Goal: Task Accomplishment & Management: Manage account settings

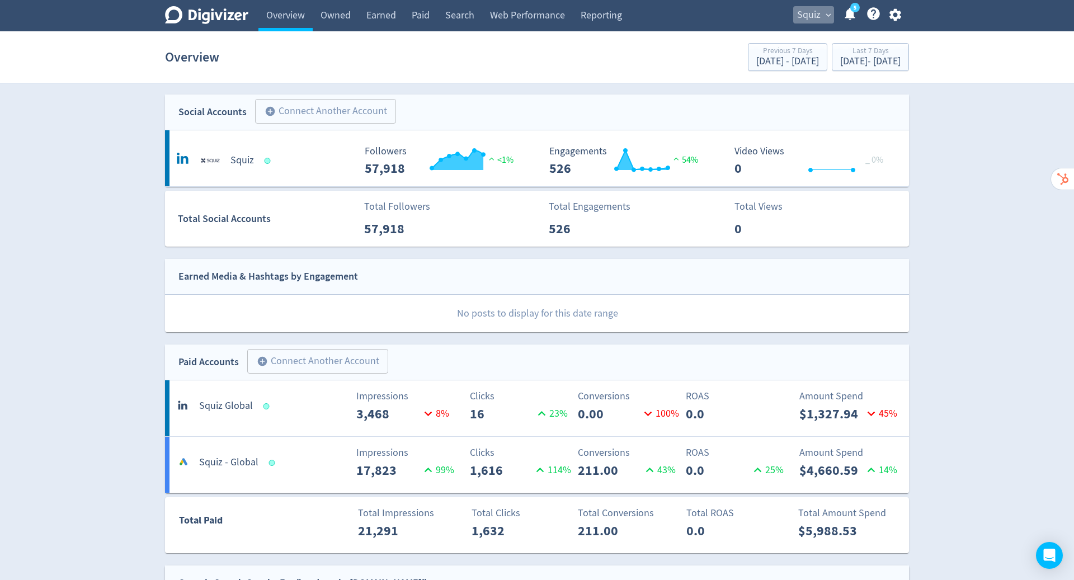
click at [819, 21] on span "Squiz" at bounding box center [809, 15] width 24 height 18
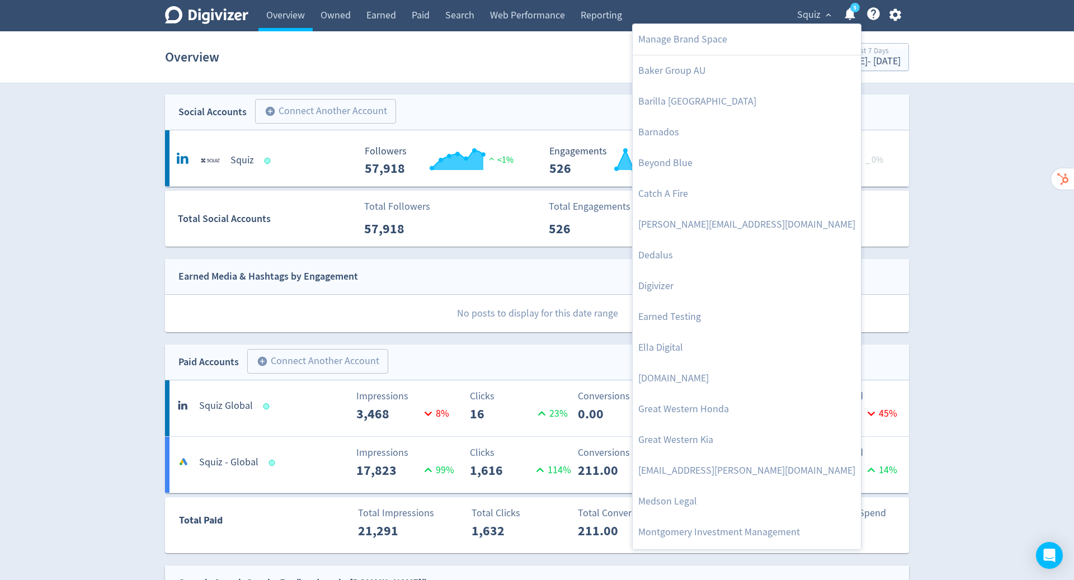
click at [891, 12] on div at bounding box center [537, 290] width 1074 height 580
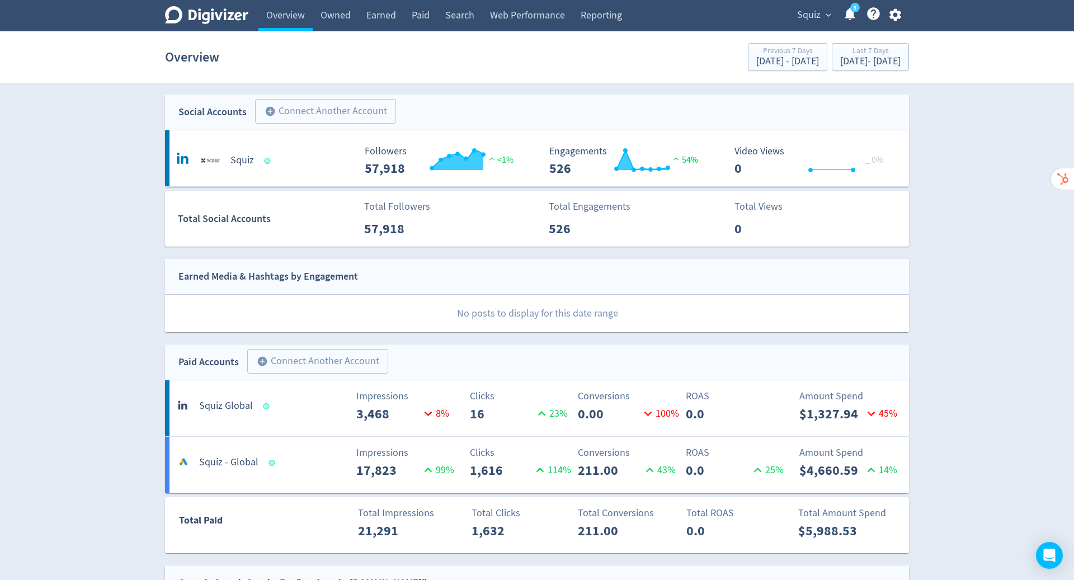
click at [891, 12] on icon "button" at bounding box center [895, 15] width 12 height 12
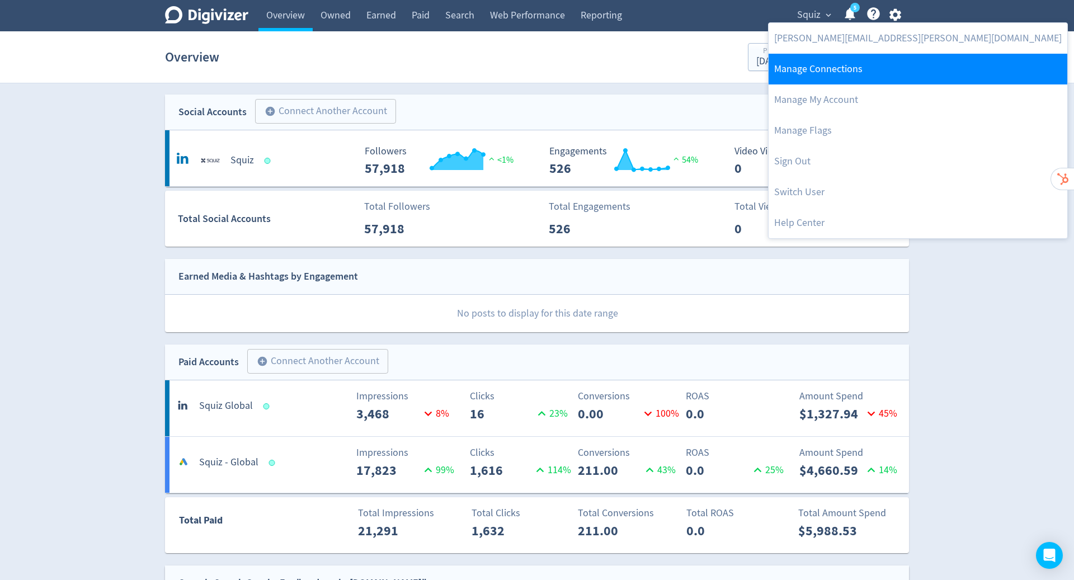
drag, startPoint x: 891, startPoint y: 12, endPoint x: 845, endPoint y: 67, distance: 71.1
click at [845, 67] on link "Manage Connections" at bounding box center [918, 69] width 299 height 31
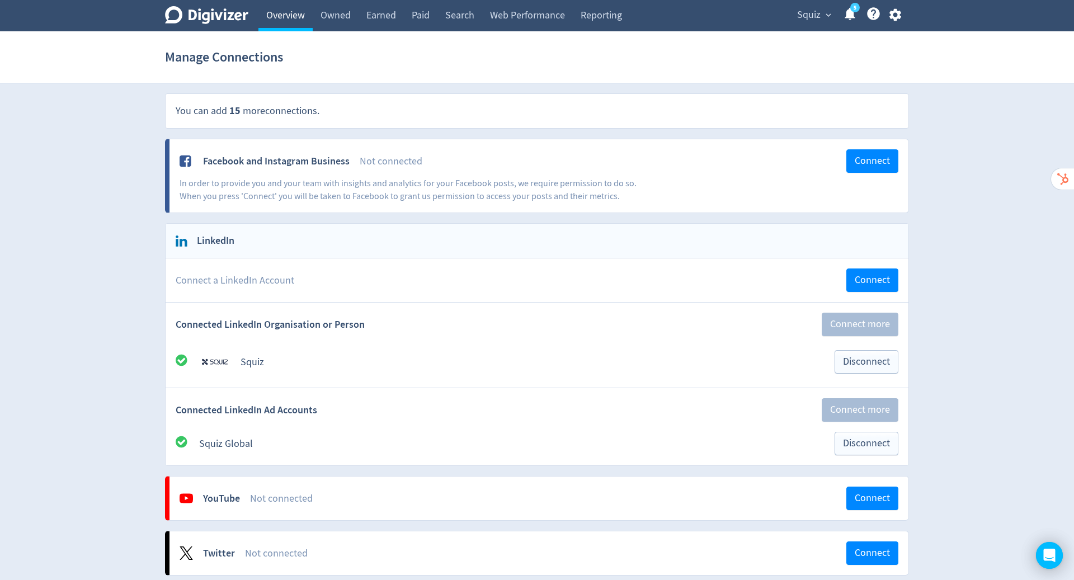
click at [290, 17] on link "Overview" at bounding box center [286, 15] width 54 height 31
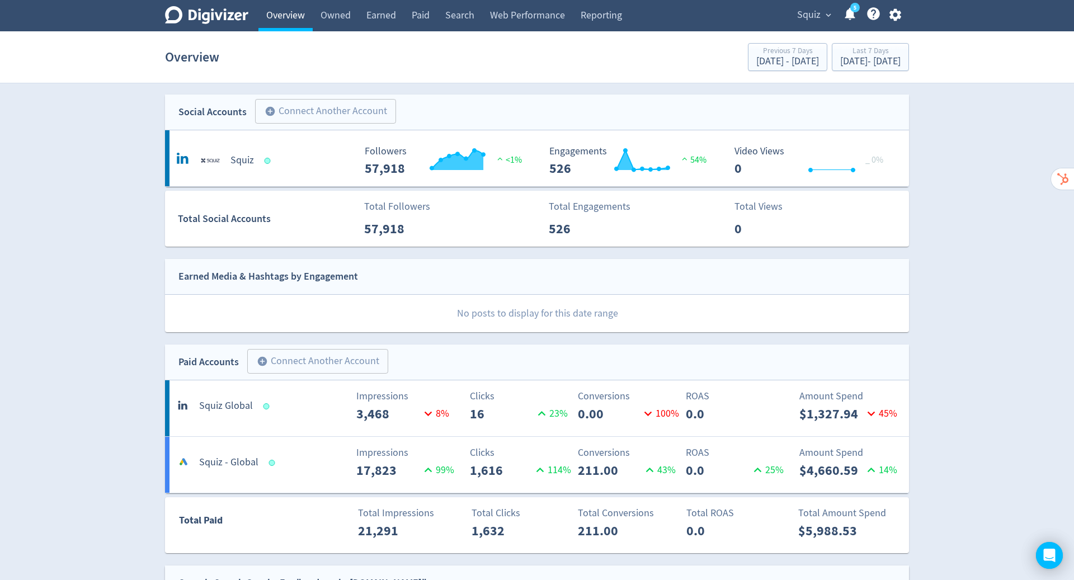
click at [812, 15] on span "Squiz" at bounding box center [809, 15] width 24 height 18
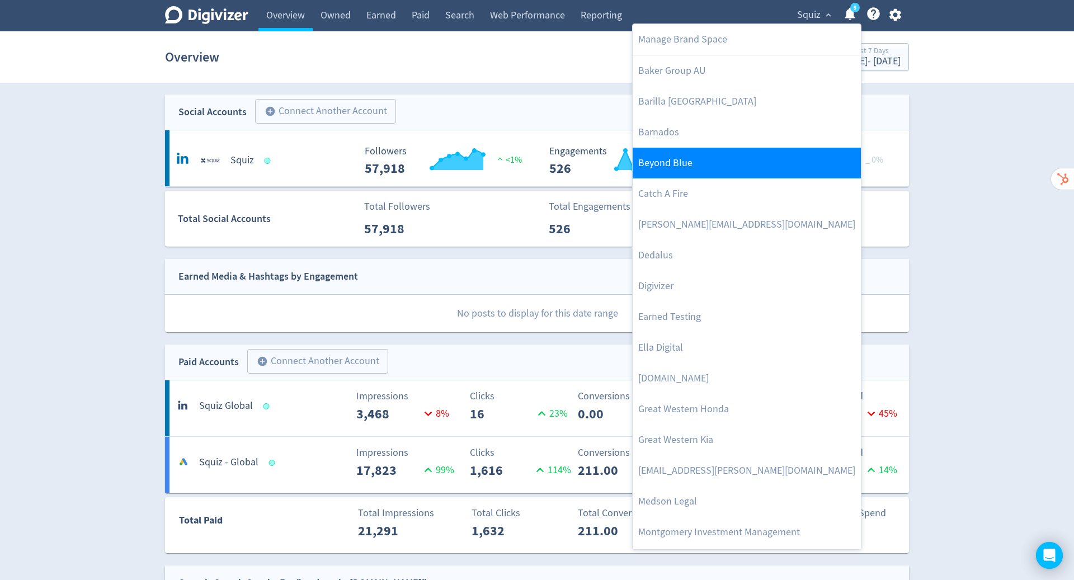
drag, startPoint x: 290, startPoint y: 17, endPoint x: 718, endPoint y: 156, distance: 450.1
click at [718, 156] on link "Beyond Blue" at bounding box center [747, 163] width 228 height 31
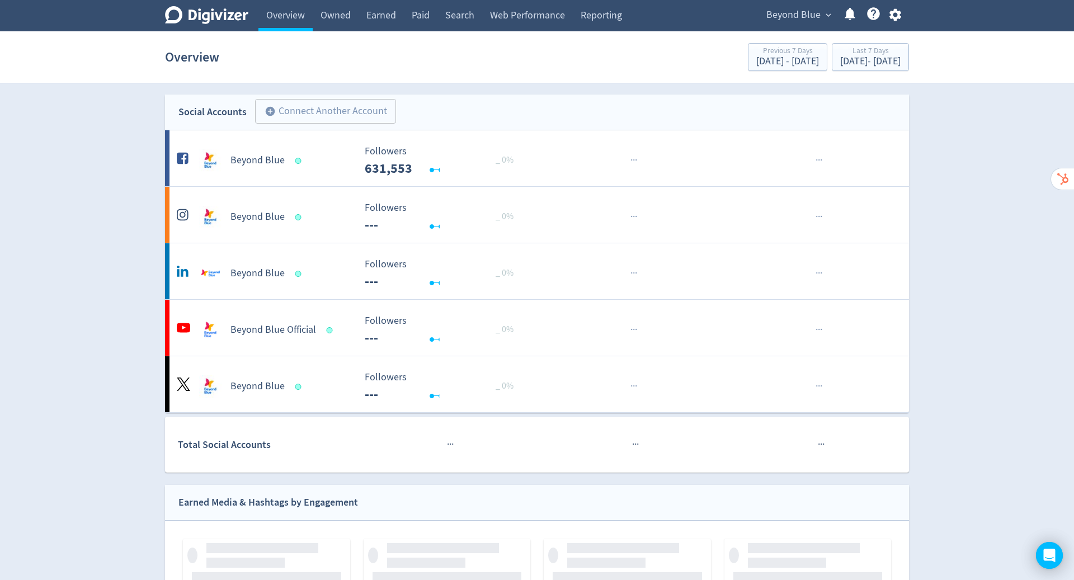
click at [819, 16] on span "Beyond Blue" at bounding box center [794, 15] width 54 height 18
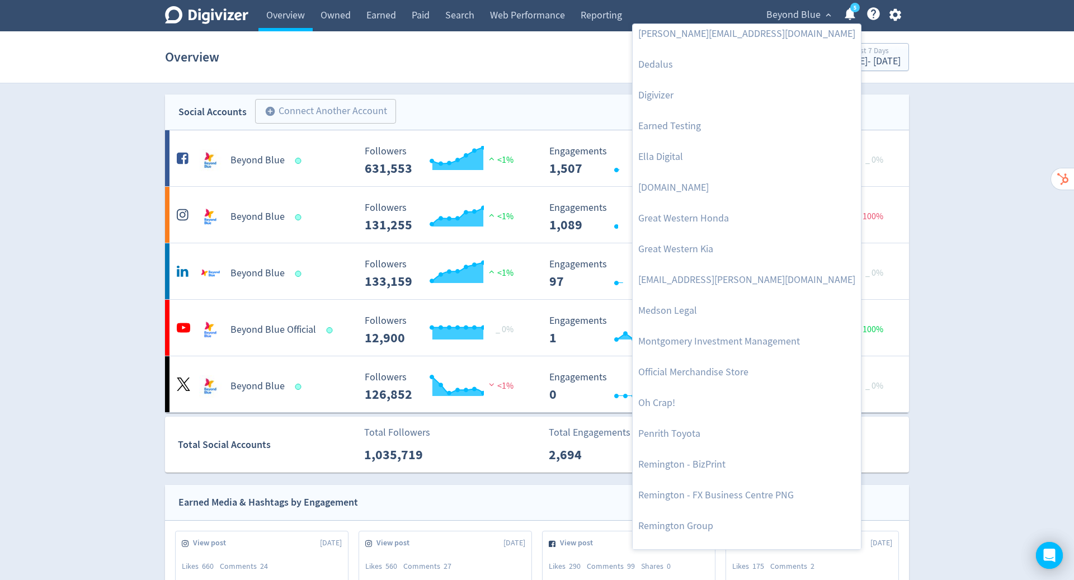
scroll to position [429, 0]
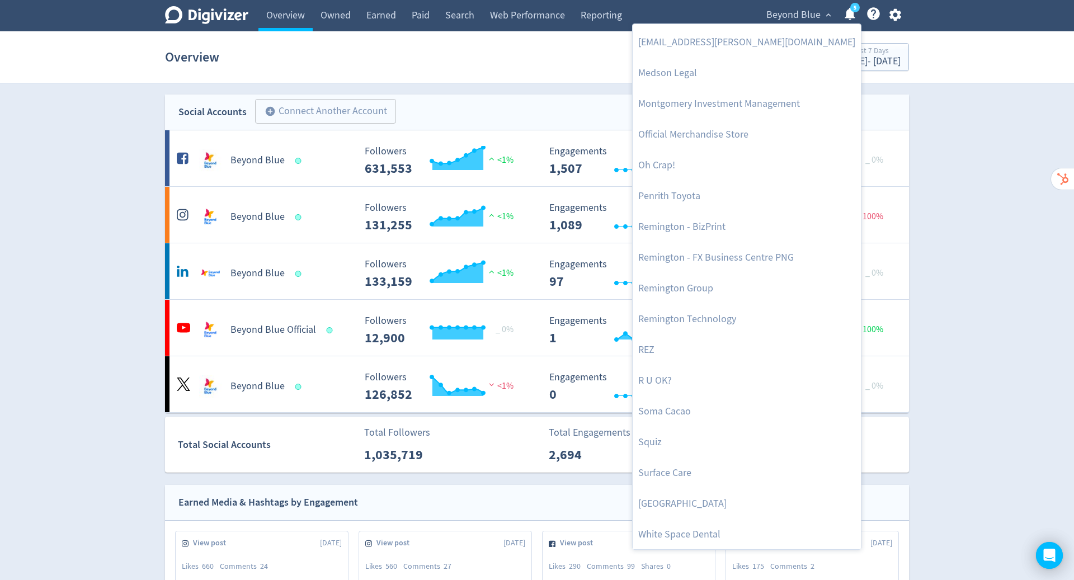
click at [685, 442] on link "Squiz" at bounding box center [747, 442] width 228 height 31
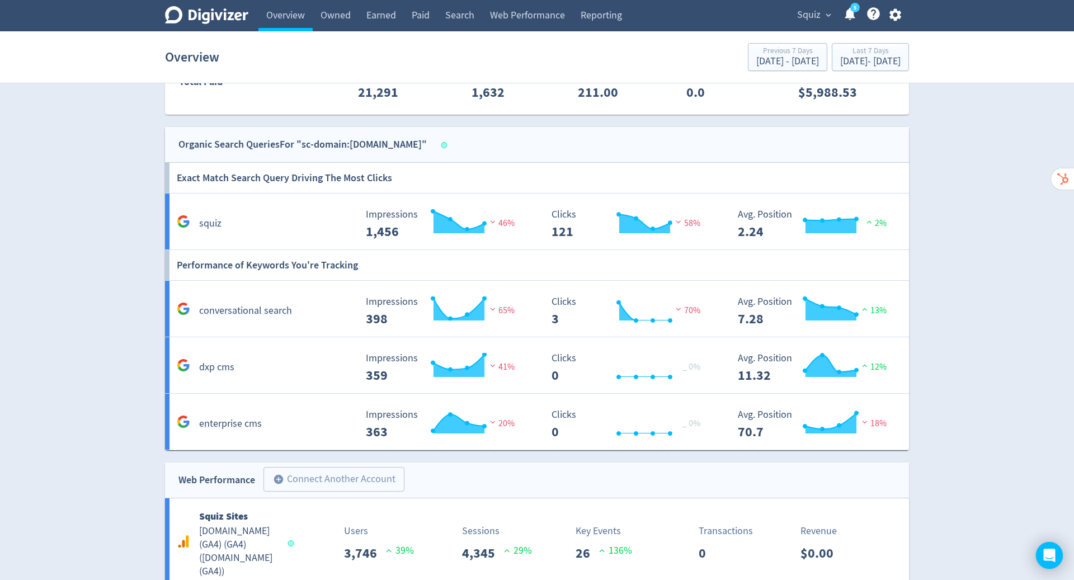
scroll to position [554, 0]
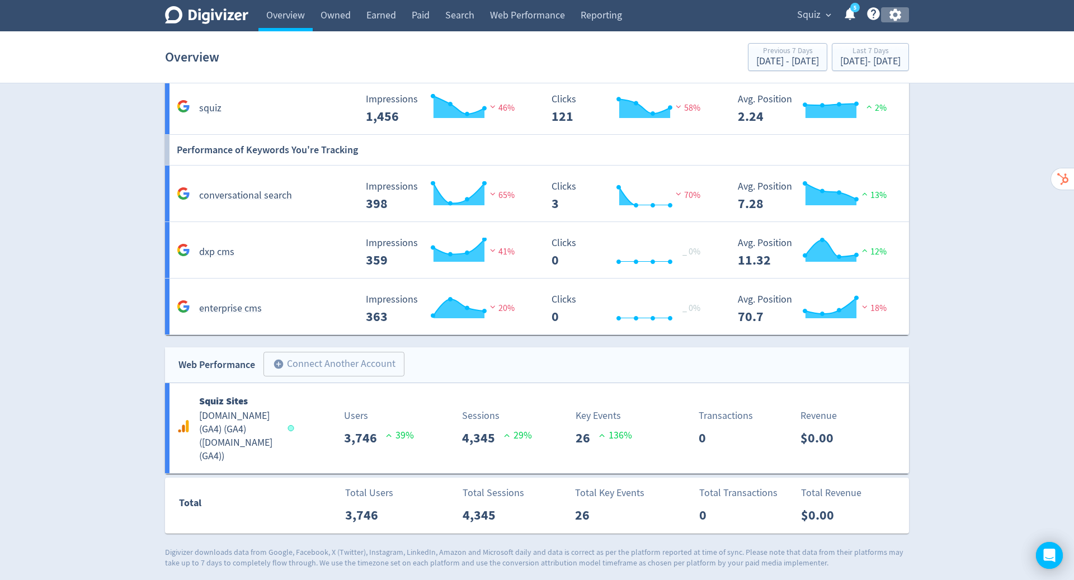
click at [893, 11] on icon "button" at bounding box center [895, 15] width 12 height 12
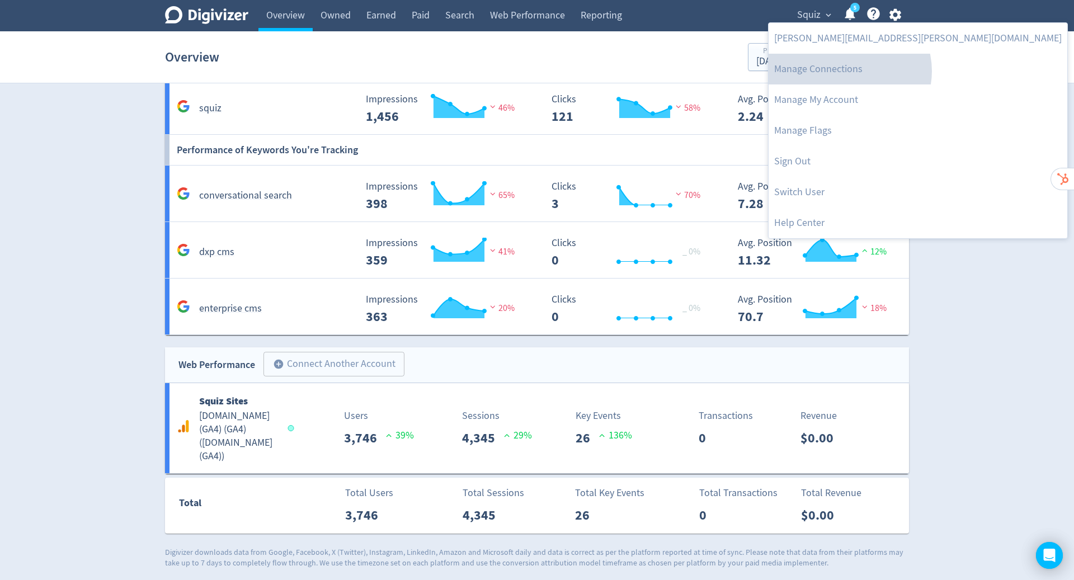
click at [849, 71] on link "Manage Connections" at bounding box center [918, 69] width 299 height 31
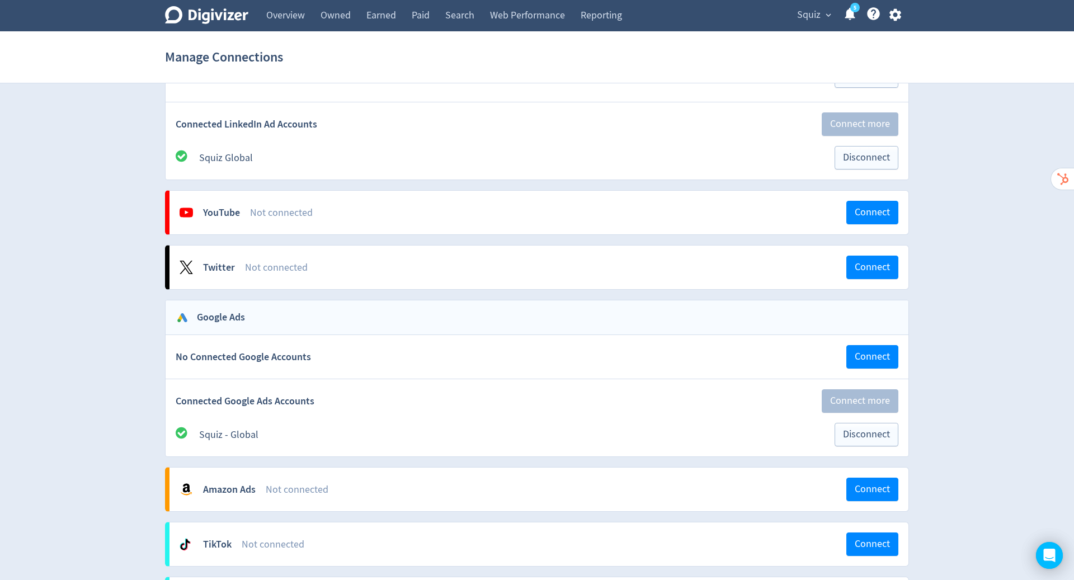
scroll to position [237, 0]
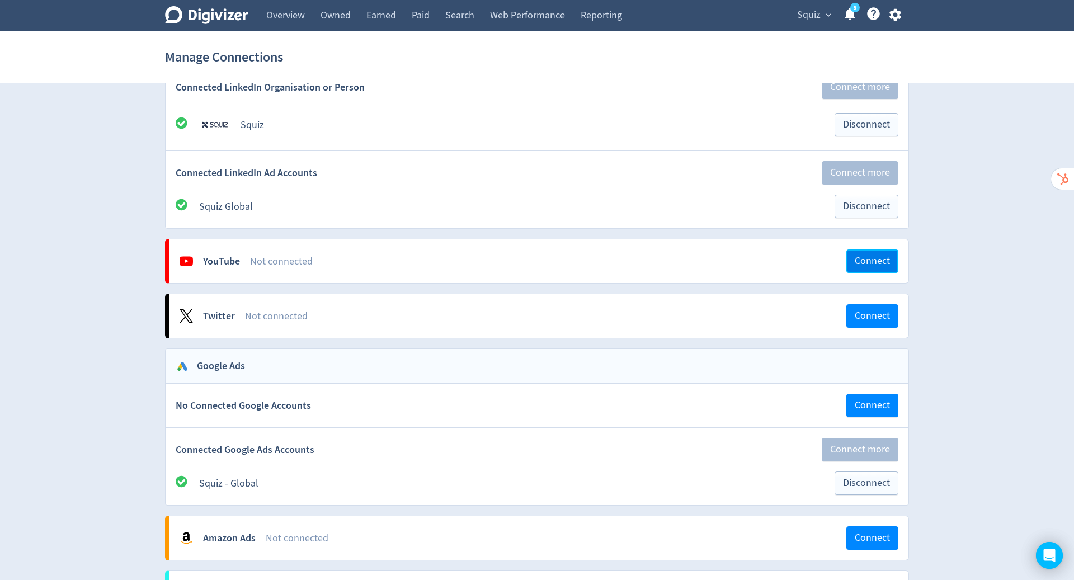
drag, startPoint x: 893, startPoint y: 11, endPoint x: 885, endPoint y: 255, distance: 244.1
click at [885, 256] on span "Connect" at bounding box center [872, 261] width 35 height 10
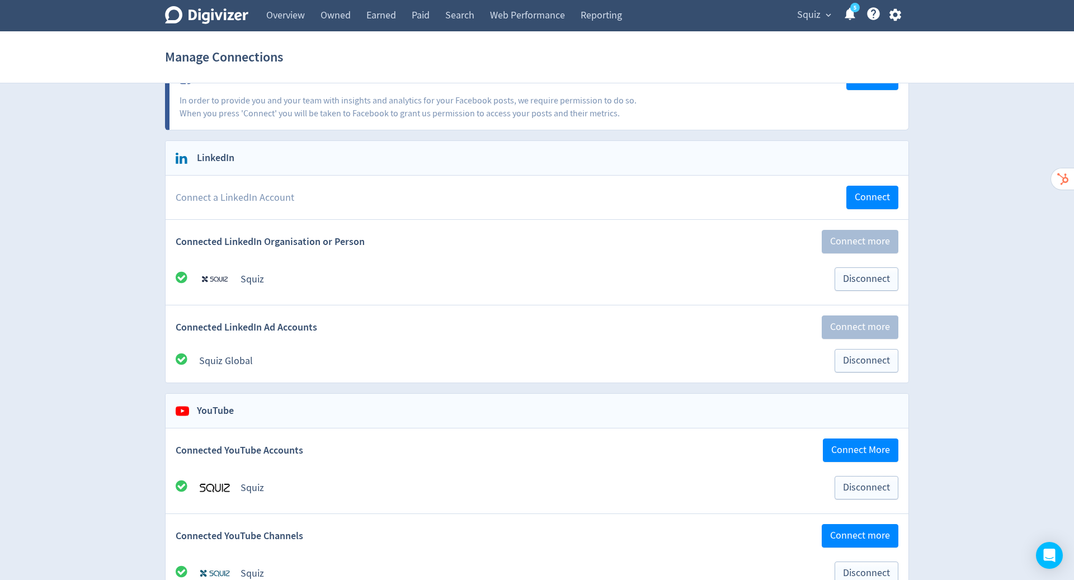
scroll to position [84, 0]
click at [284, 16] on link "Overview" at bounding box center [286, 15] width 54 height 31
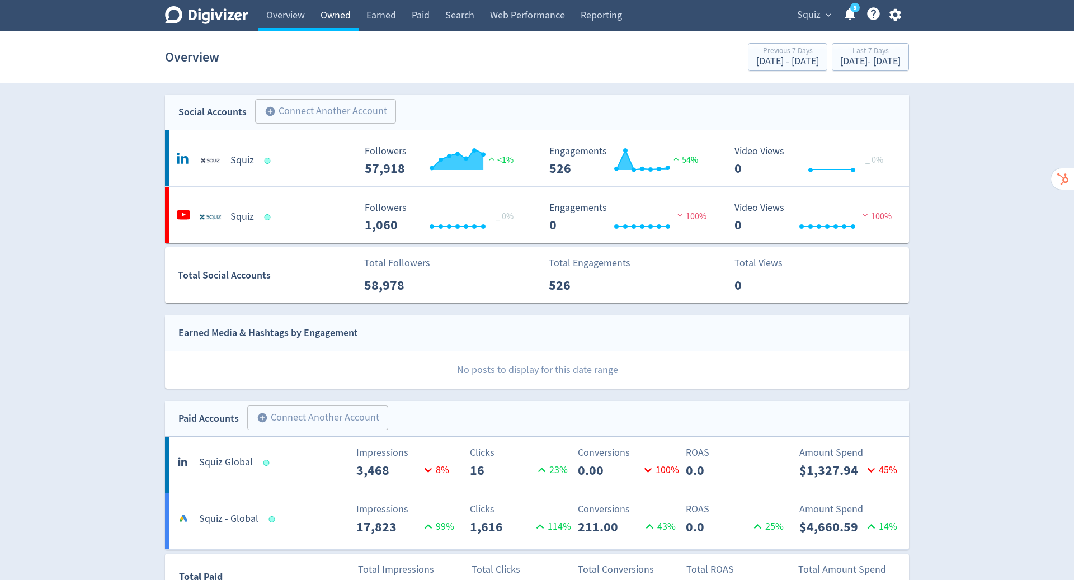
click at [337, 16] on link "Owned" at bounding box center [336, 15] width 46 height 31
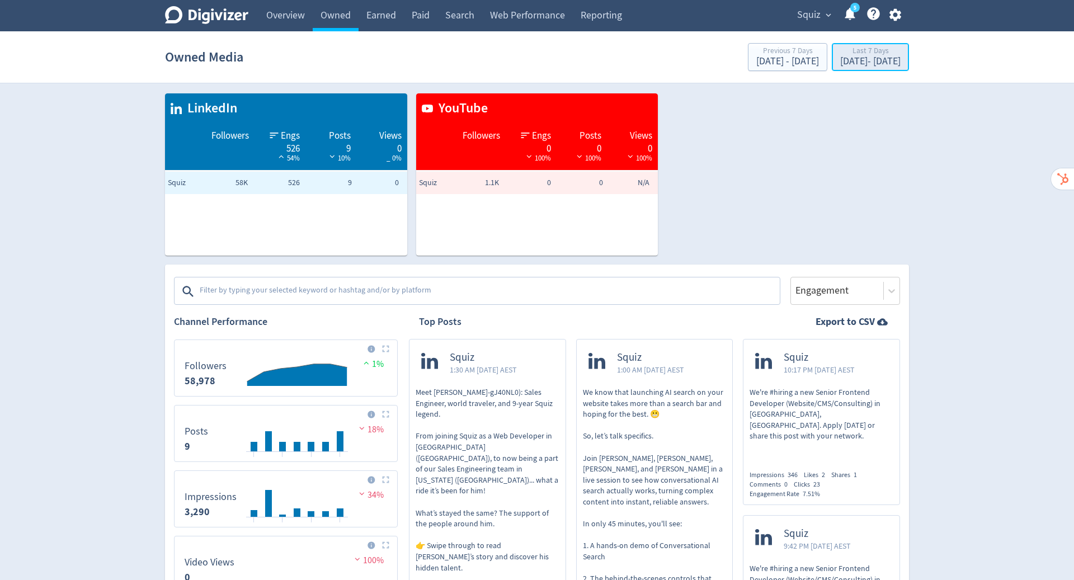
drag, startPoint x: 337, startPoint y: 16, endPoint x: 848, endPoint y: 62, distance: 513.5
click at [848, 62] on div "Sep 4, 2025 - Sep 10, 2025" at bounding box center [870, 62] width 60 height 10
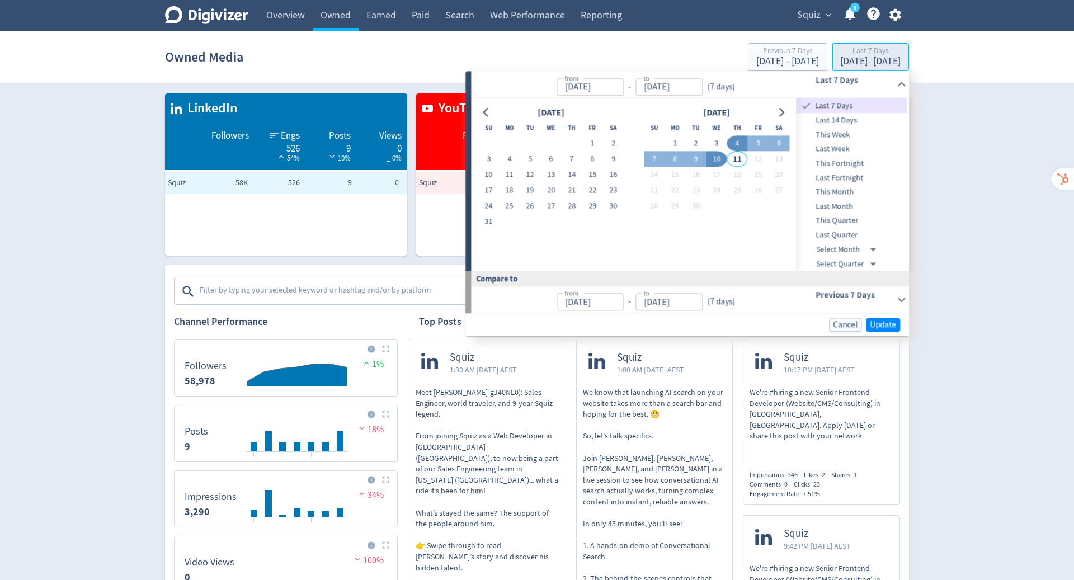
type input "Sep 04, 2025"
type input "[DATE]"
type input "Sep 03, 2025"
click at [588, 143] on button "1" at bounding box center [592, 144] width 21 height 16
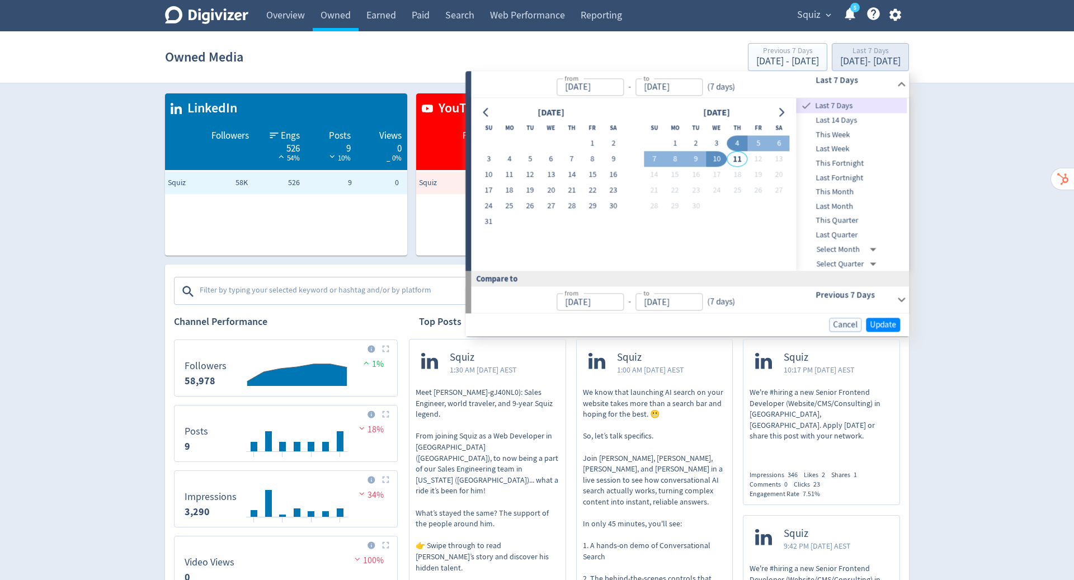
type input "Aug 01, 2025"
click at [480, 109] on button "Go to previous month" at bounding box center [486, 113] width 16 height 16
click at [533, 141] on button "1" at bounding box center [530, 144] width 21 height 16
type input "Jul 01, 2025"
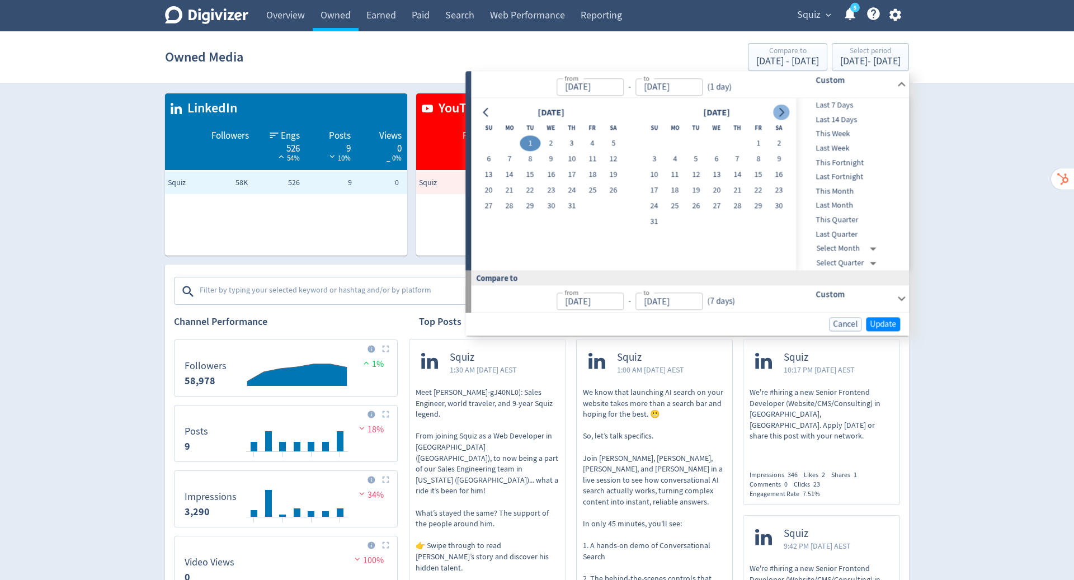
drag, startPoint x: 848, startPoint y: 62, endPoint x: 781, endPoint y: 108, distance: 81.3
click at [781, 108] on icon "Go to next month" at bounding box center [781, 112] width 9 height 9
click at [552, 161] on button "10" at bounding box center [551, 160] width 21 height 16
type input "[DATE]"
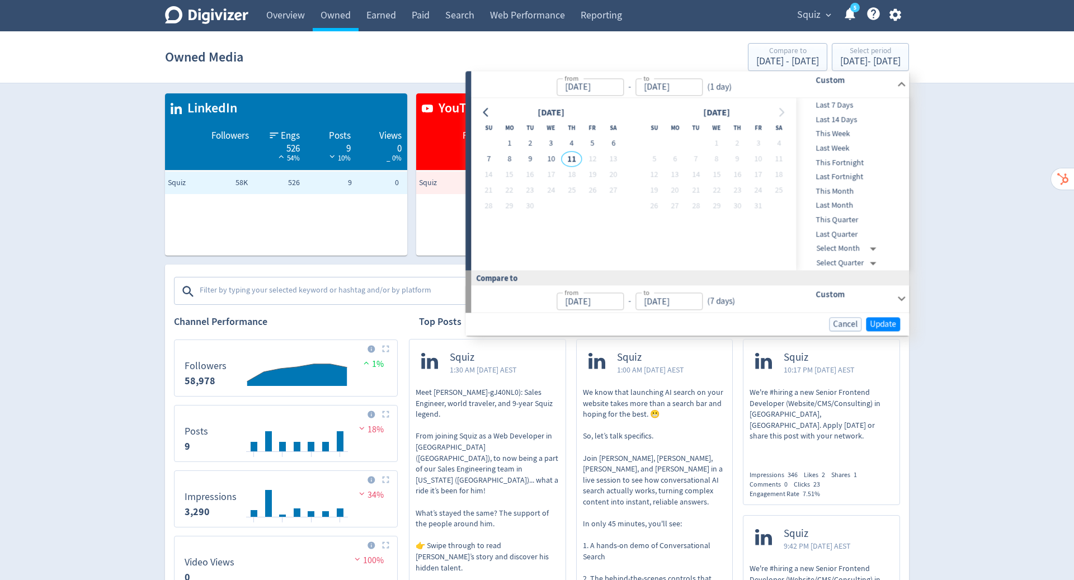
type input "Apr 20, 2025"
type input "Jun 30, 2025"
click at [886, 320] on span "Update" at bounding box center [883, 324] width 26 height 8
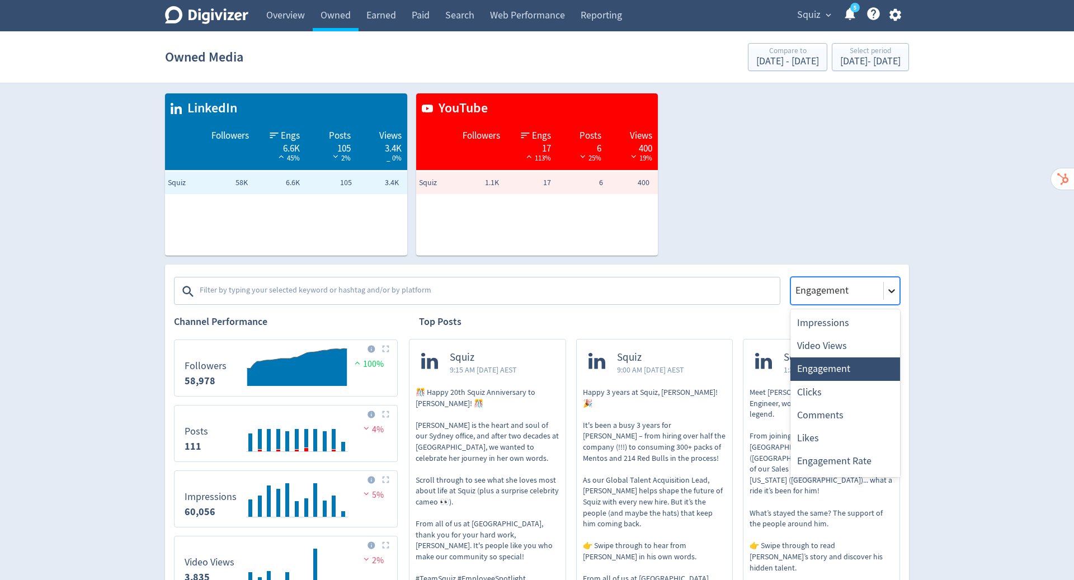
drag, startPoint x: 781, startPoint y: 108, endPoint x: 891, endPoint y: 289, distance: 212.2
click at [891, 289] on icon at bounding box center [891, 290] width 11 height 11
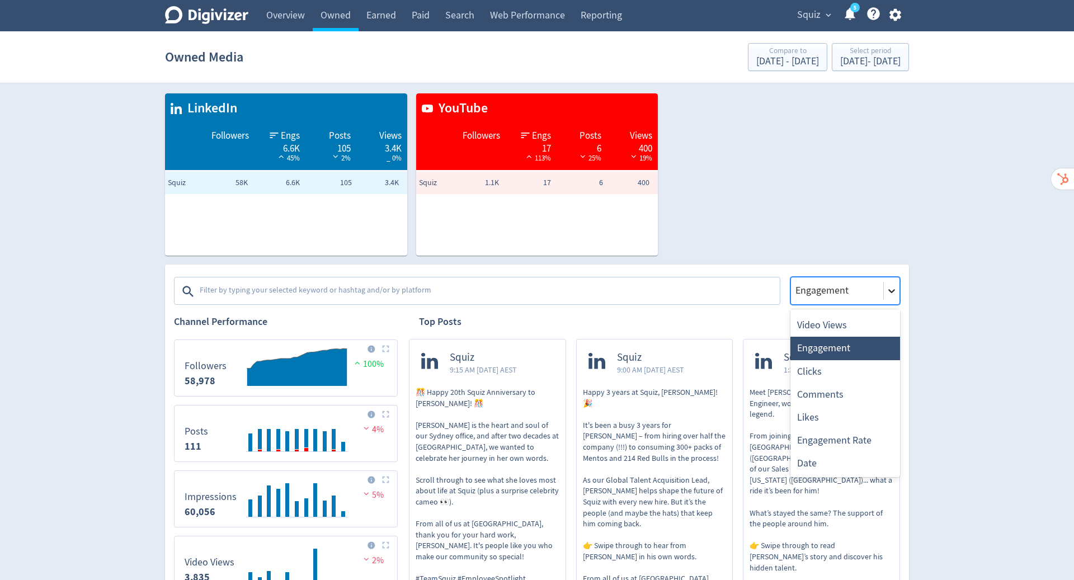
click at [825, 321] on div "Video Views" at bounding box center [846, 325] width 110 height 23
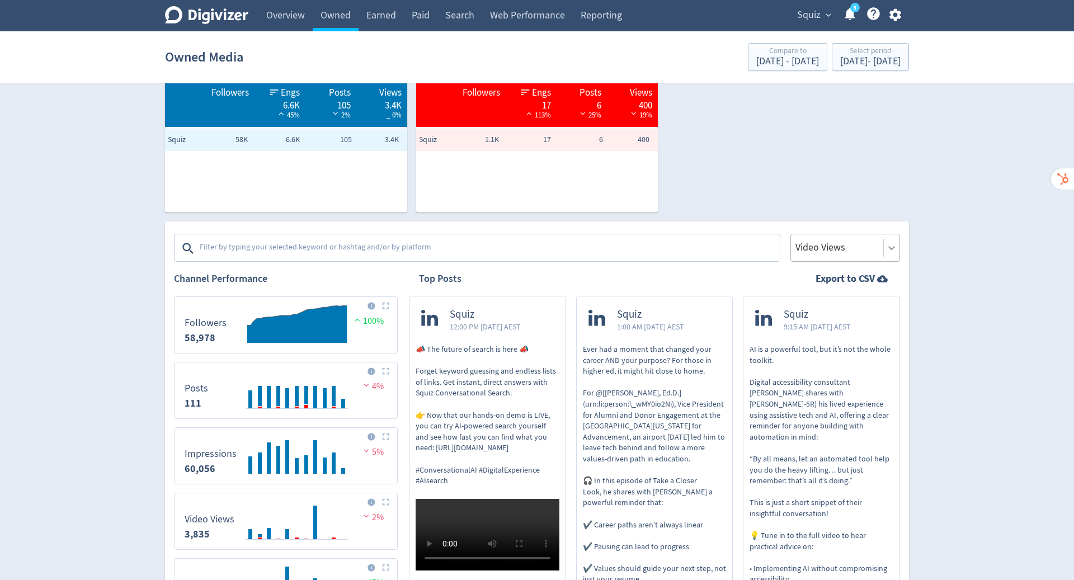
scroll to position [0, 0]
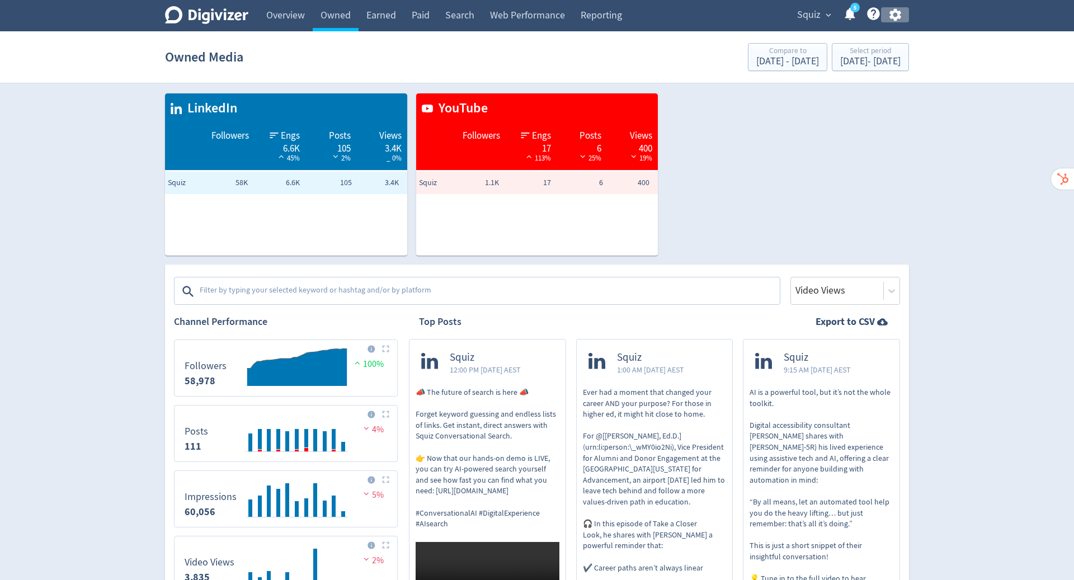
click at [896, 13] on icon "button" at bounding box center [895, 14] width 15 height 15
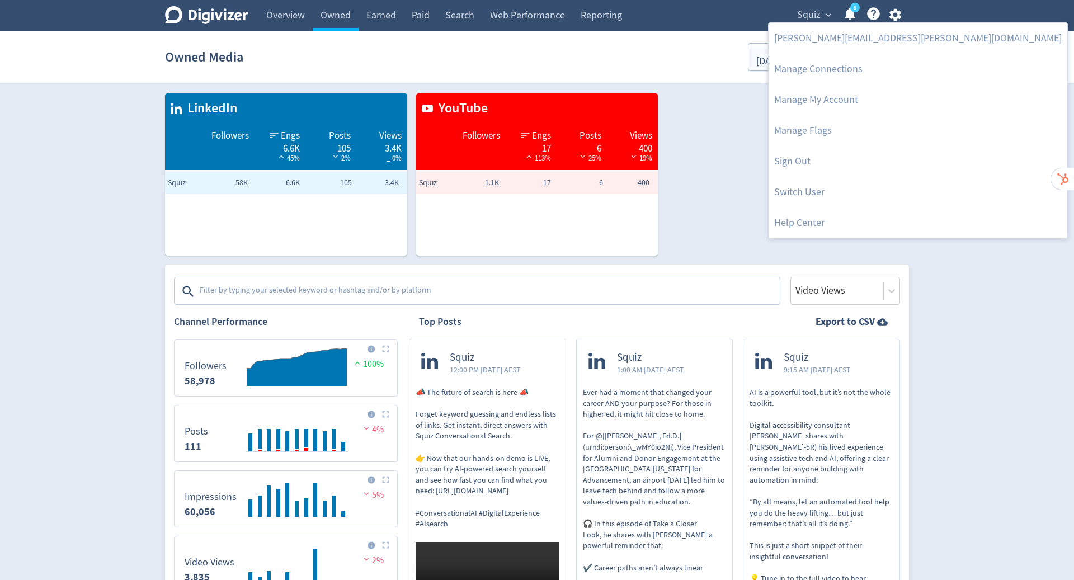
click at [815, 191] on link "Switch User" at bounding box center [918, 192] width 299 height 31
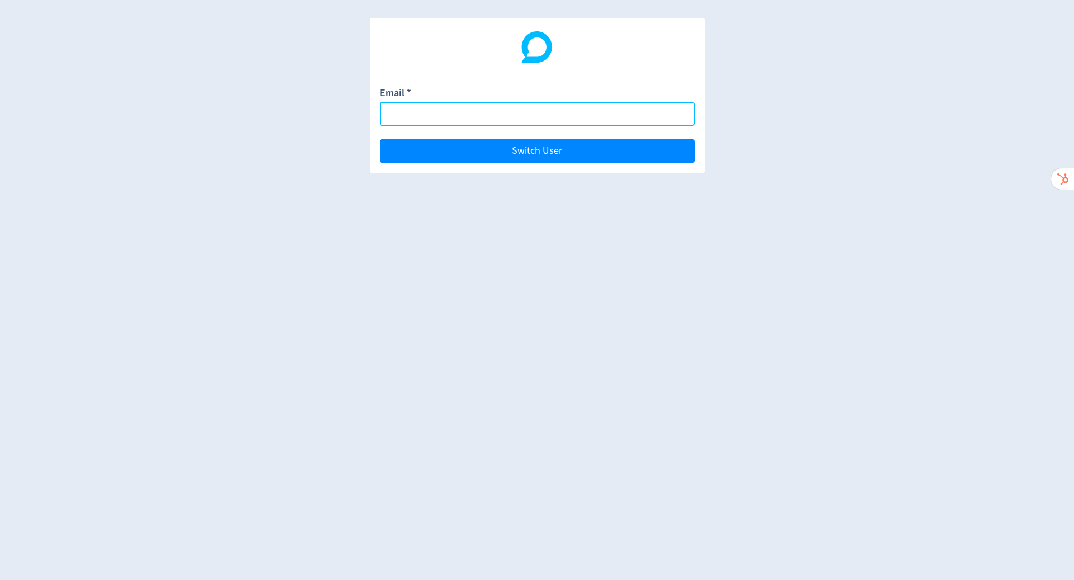
click at [495, 116] on input "Email *" at bounding box center [537, 114] width 315 height 24
paste input "denica@thepetalline.com.au"
type input "denica@thepetalline.com.au"
click at [380, 139] on button "Switch User" at bounding box center [537, 151] width 315 height 24
